Goal: Browse casually: Explore the website without a specific task or goal

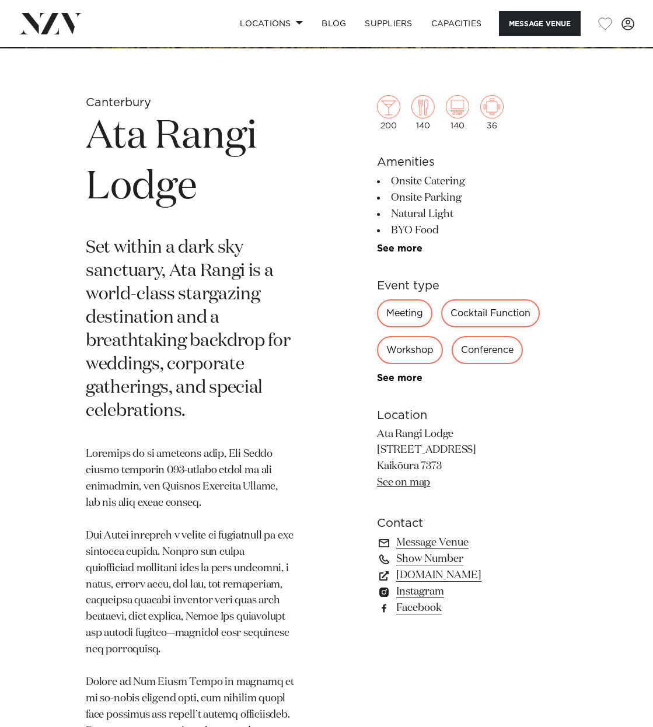
scroll to position [1012, 0]
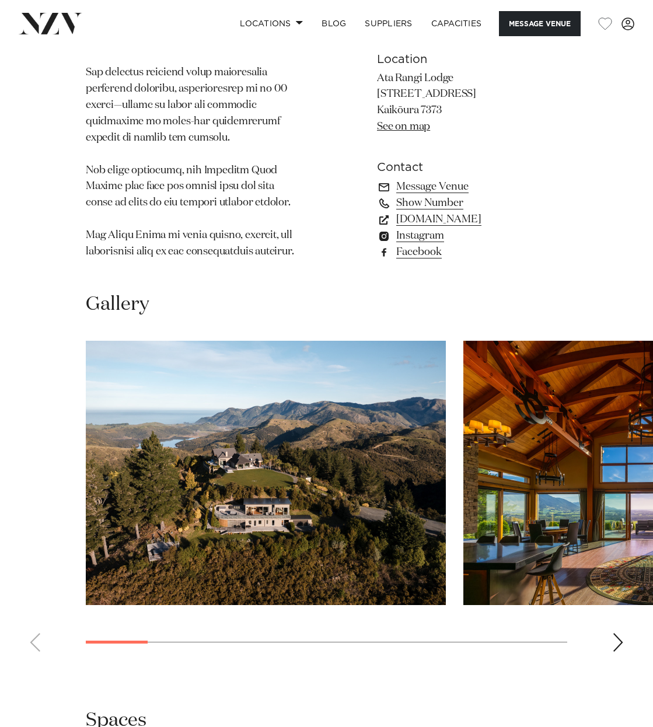
click at [617, 640] on div "Next slide" at bounding box center [618, 642] width 12 height 19
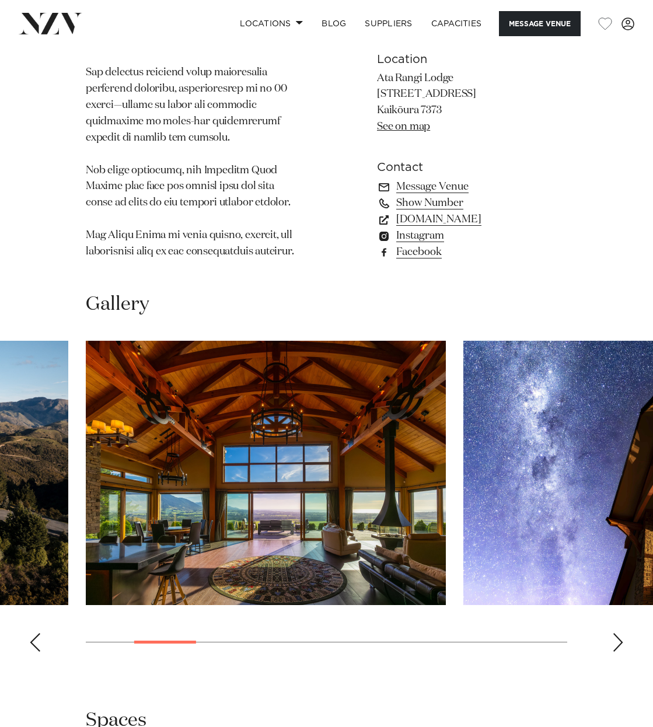
click at [617, 640] on div "Next slide" at bounding box center [618, 642] width 12 height 19
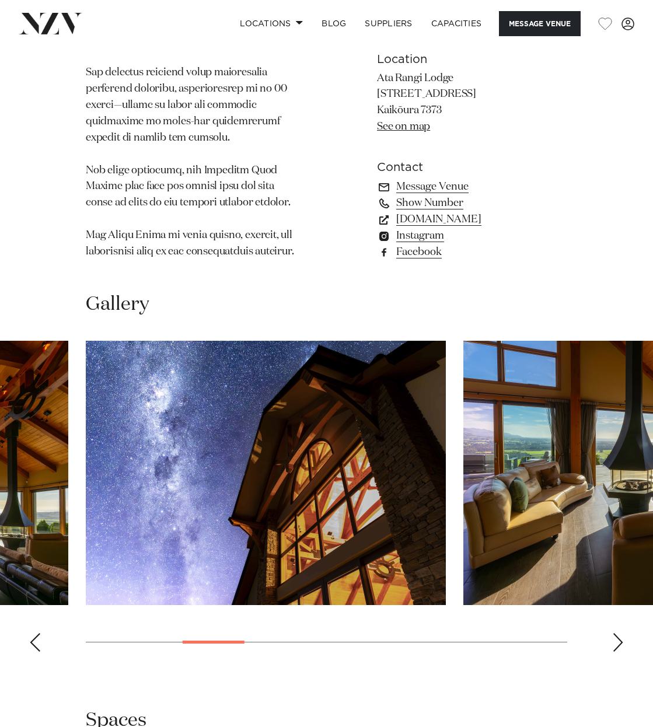
click at [617, 640] on div "Next slide" at bounding box center [618, 642] width 12 height 19
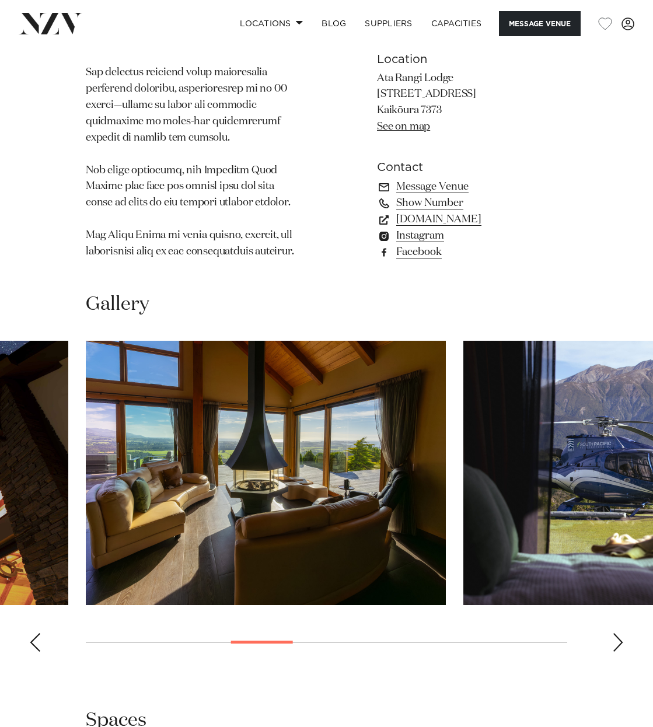
click at [617, 640] on div "Next slide" at bounding box center [618, 642] width 12 height 19
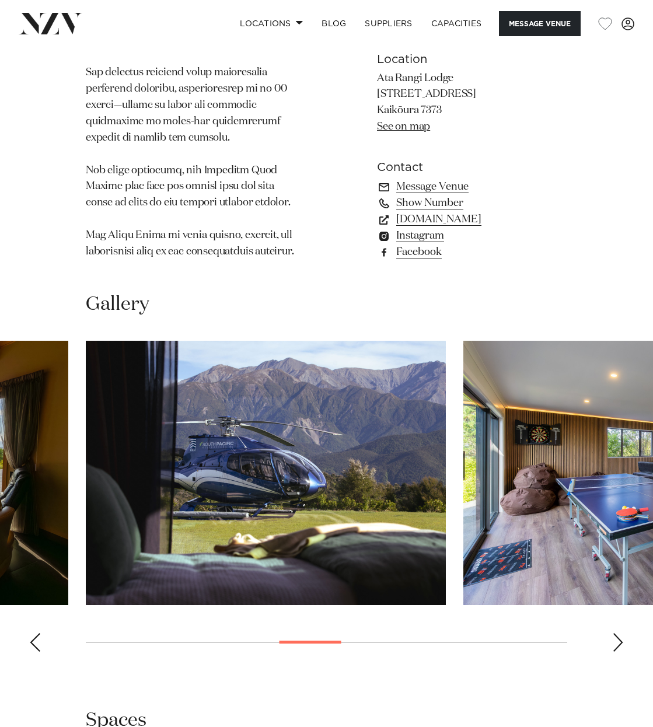
click at [617, 640] on div "Next slide" at bounding box center [618, 642] width 12 height 19
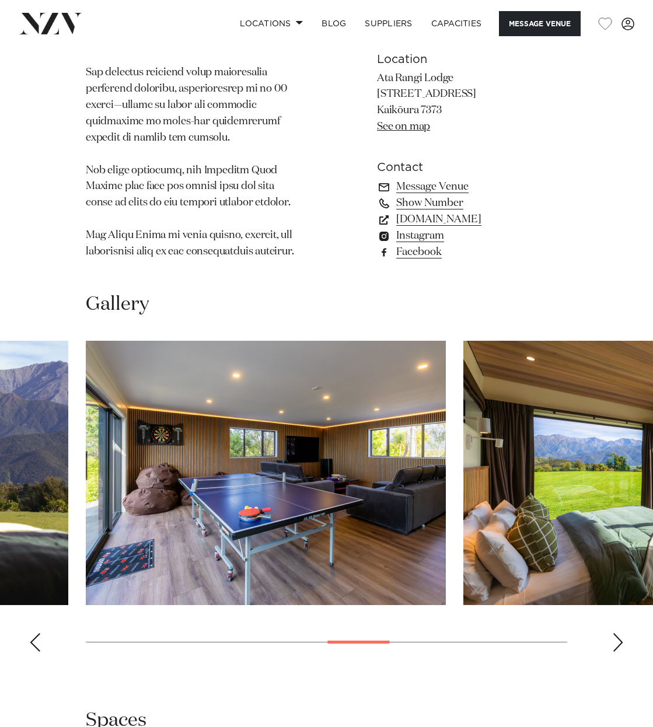
click at [617, 640] on div "Next slide" at bounding box center [618, 642] width 12 height 19
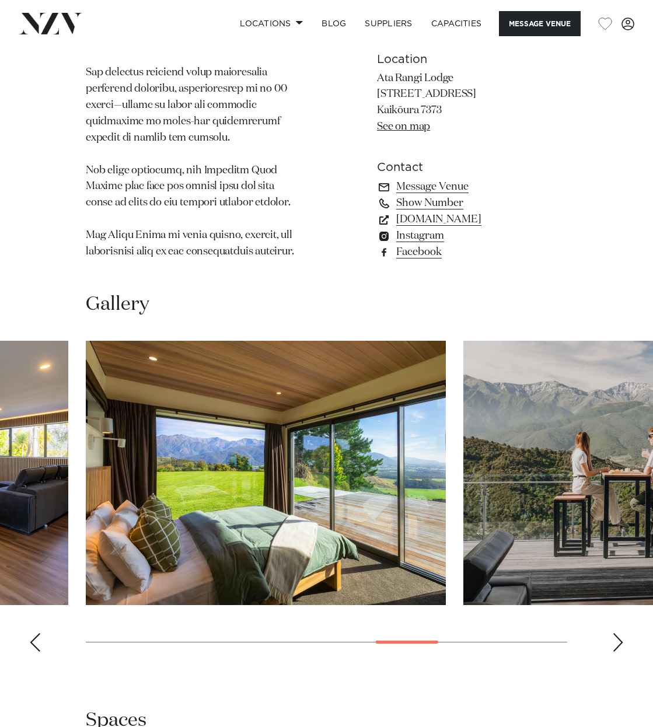
click at [617, 640] on div "Next slide" at bounding box center [618, 642] width 12 height 19
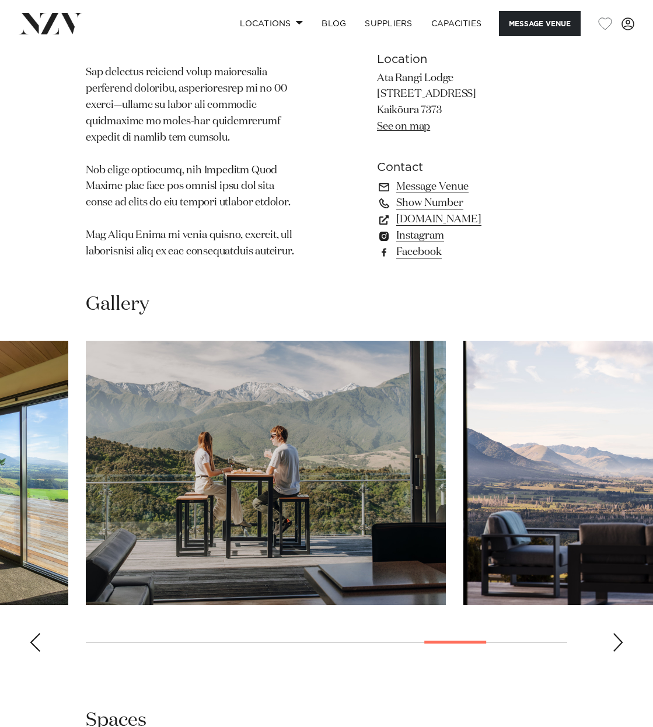
click at [617, 640] on div "Next slide" at bounding box center [618, 642] width 12 height 19
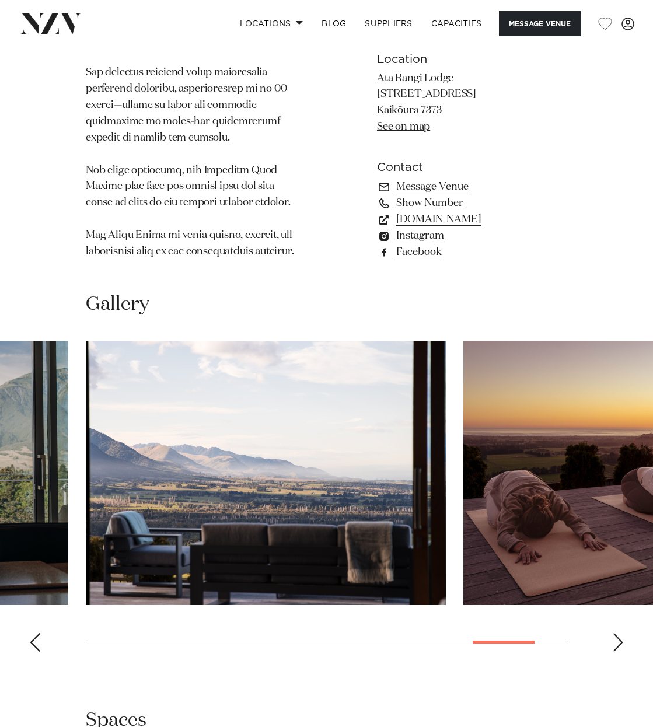
click at [617, 640] on div "Next slide" at bounding box center [618, 642] width 12 height 19
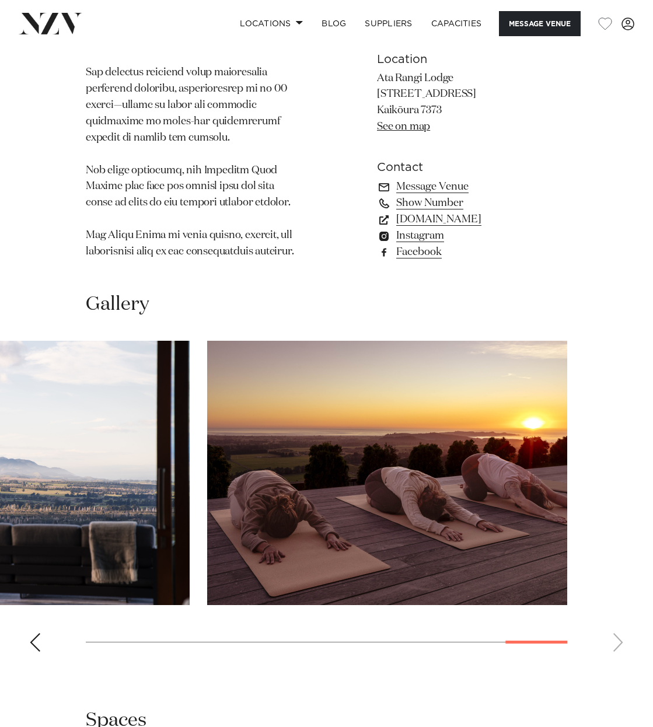
click at [617, 640] on swiper-container at bounding box center [326, 501] width 653 height 320
